Goal: Information Seeking & Learning: Learn about a topic

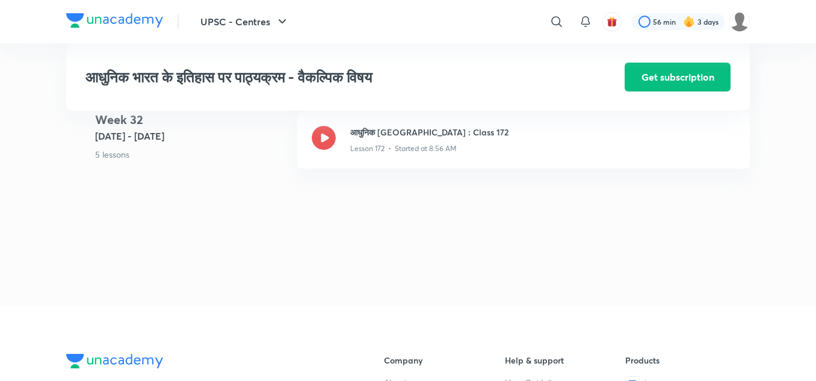
scroll to position [14727, 0]
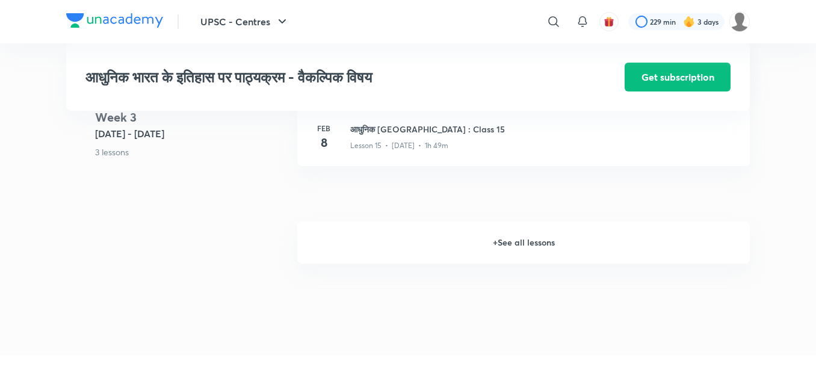
scroll to position [1583, 0]
click at [521, 245] on h6 "+ See all lessons" at bounding box center [523, 243] width 453 height 42
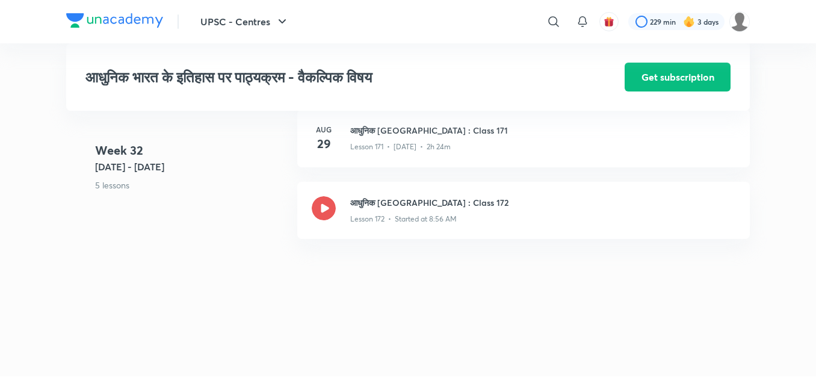
scroll to position [14728, 0]
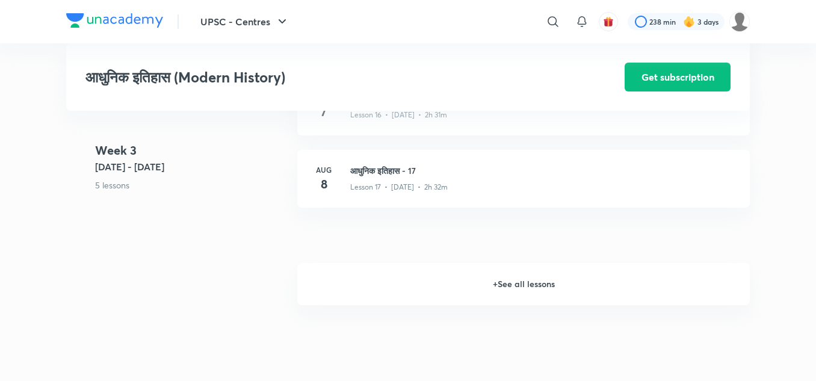
scroll to position [1686, 0]
click at [519, 282] on h6 "+ See all lessons" at bounding box center [523, 285] width 453 height 42
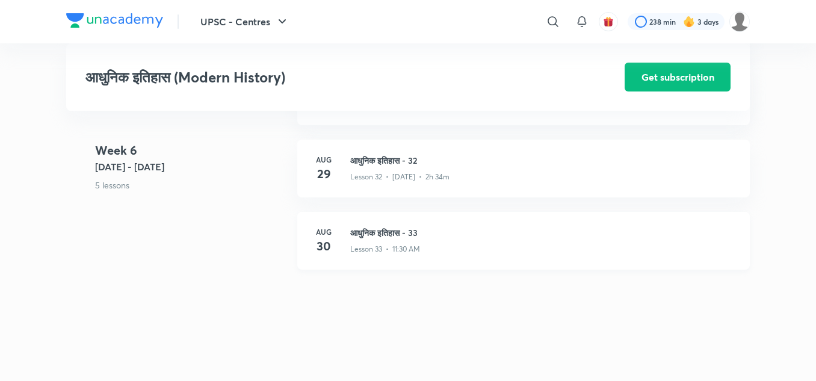
scroll to position [2975, 0]
click at [385, 231] on h3 "आधुनिक इतिहास - 33" at bounding box center [542, 233] width 385 height 13
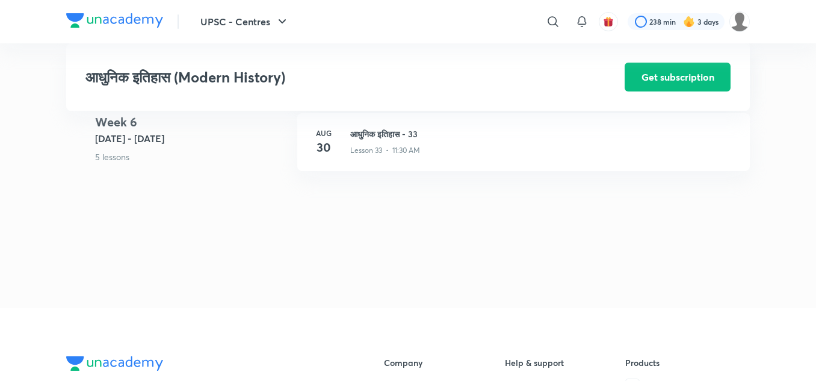
scroll to position [3076, 0]
